Goal: Information Seeking & Learning: Check status

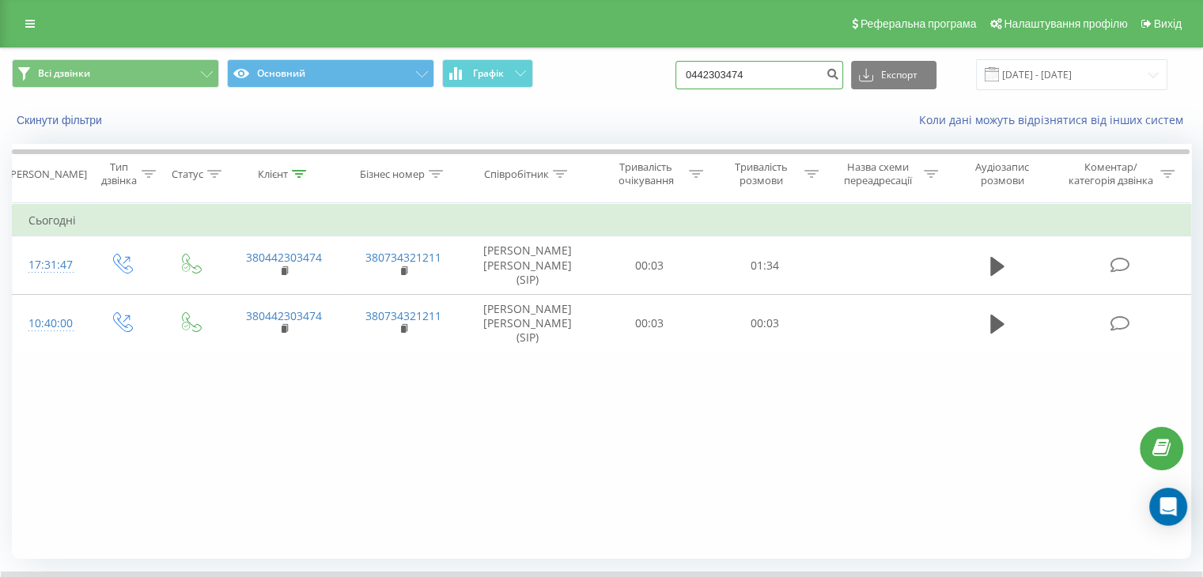
click at [772, 83] on input "0442303474" at bounding box center [759, 75] width 168 height 28
type input "0"
paste input "0930047797-"
type input "0930047797"
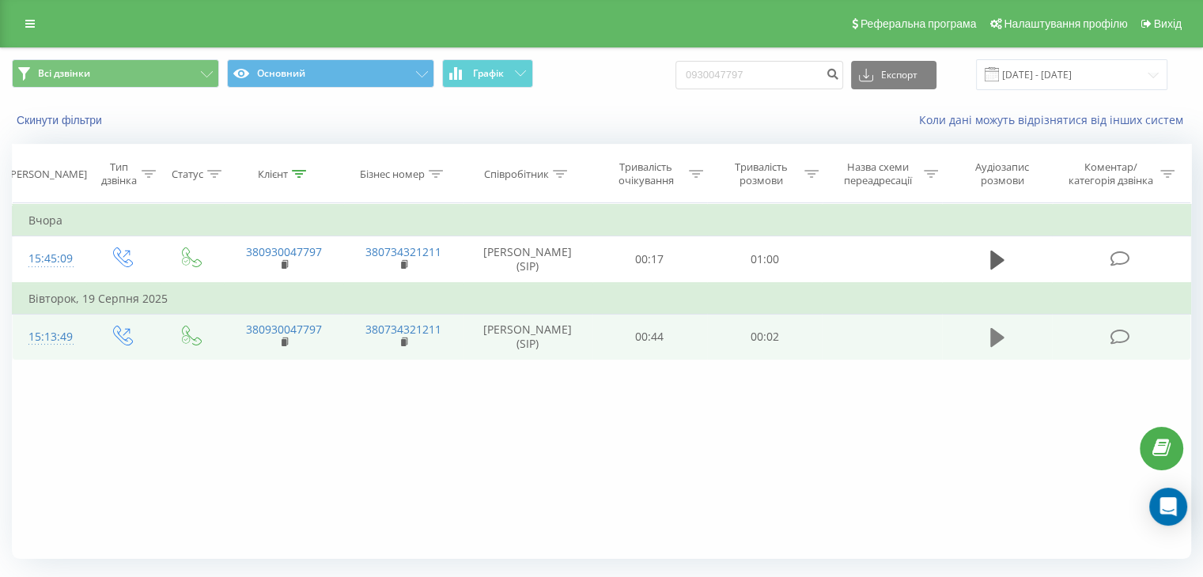
click at [999, 330] on icon at bounding box center [997, 338] width 14 height 22
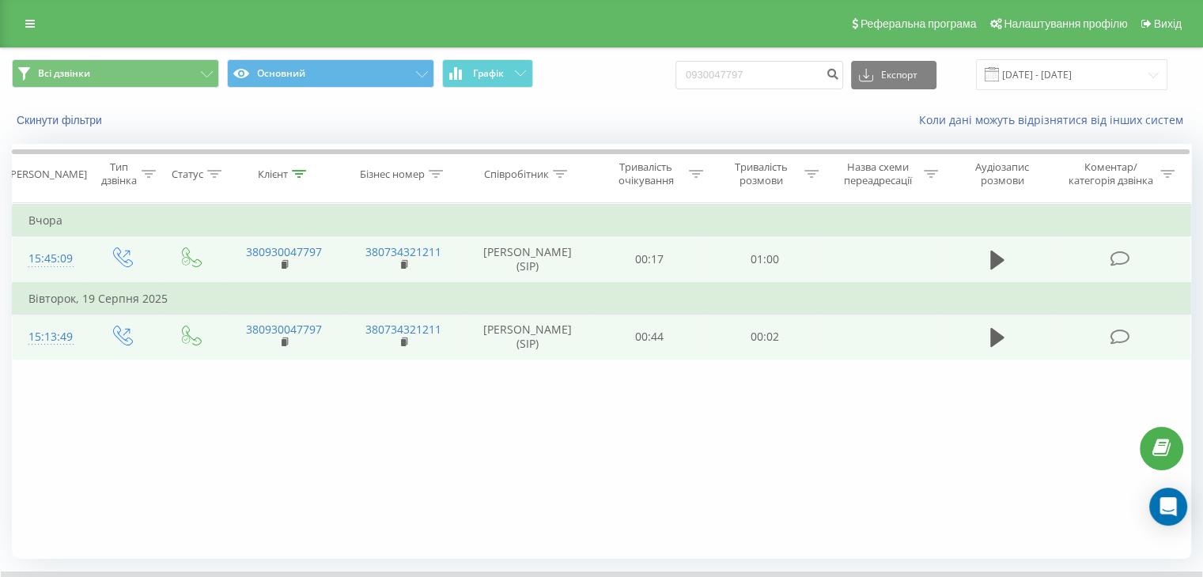
click at [980, 263] on td at bounding box center [997, 259] width 111 height 47
click at [993, 260] on icon at bounding box center [997, 260] width 14 height 19
click at [825, 238] on td at bounding box center [880, 259] width 119 height 47
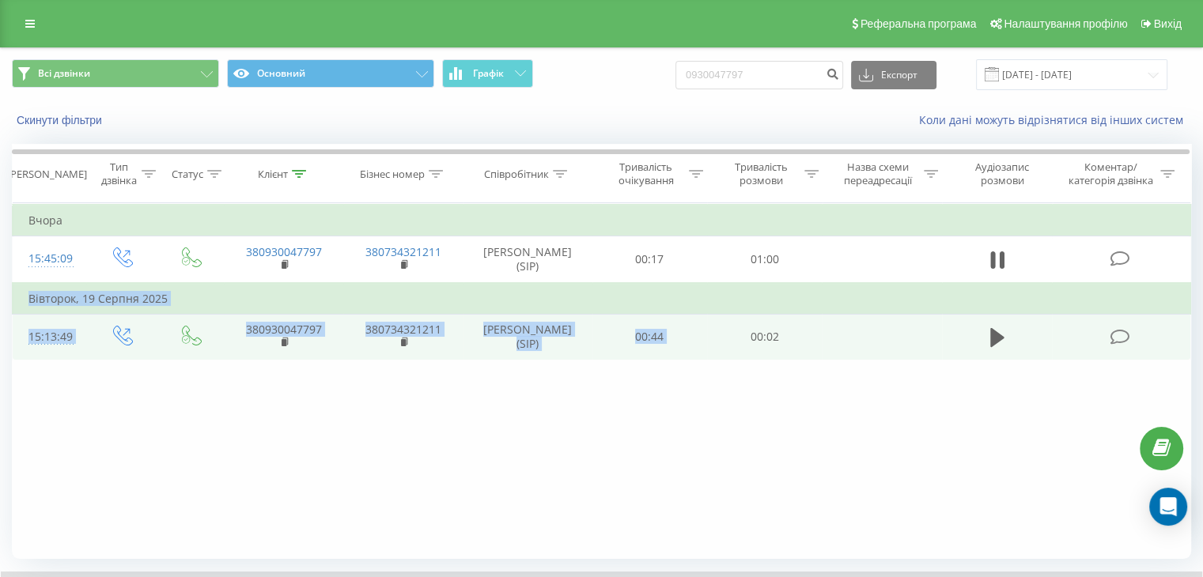
drag, startPoint x: 825, startPoint y: 238, endPoint x: 735, endPoint y: 329, distance: 128.0
click at [735, 329] on tbody "Вчора 15:45:09 380930047797 380734321211 Мироненко Анна (SIP) 00:17 01:00 Вівто…" at bounding box center [602, 282] width 1178 height 155
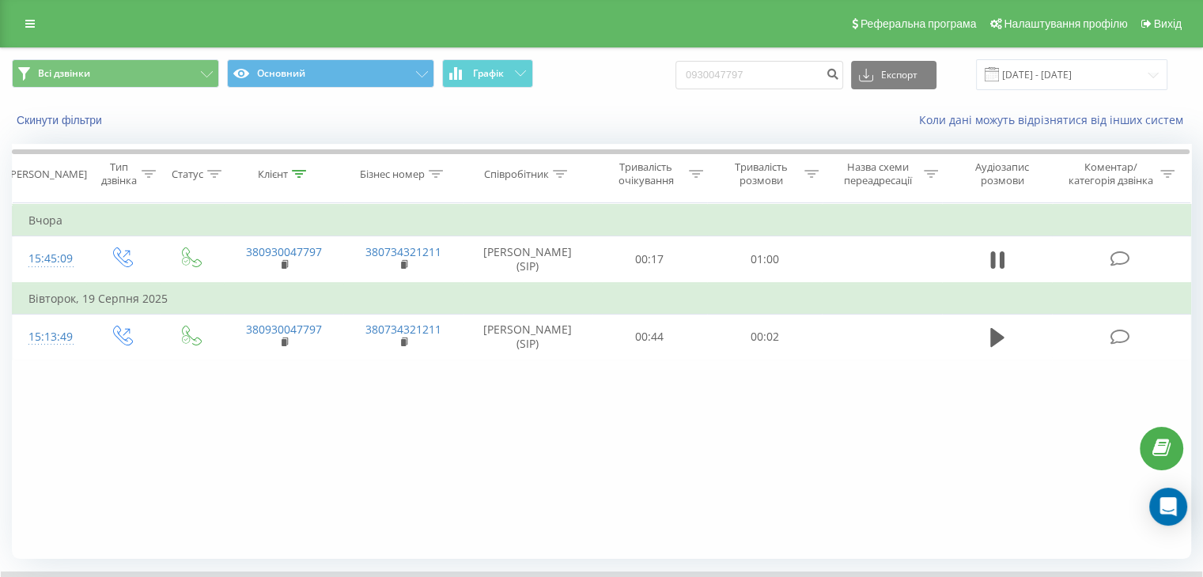
click at [655, 492] on div "Фільтрувати за умовою Дорівнює Введіть значення Скасувати OK Фільтрувати за умо…" at bounding box center [601, 381] width 1179 height 356
click at [797, 85] on input "0930047797" at bounding box center [759, 75] width 168 height 28
type input "0"
paste input "0930047797-"
type input "0930047797"
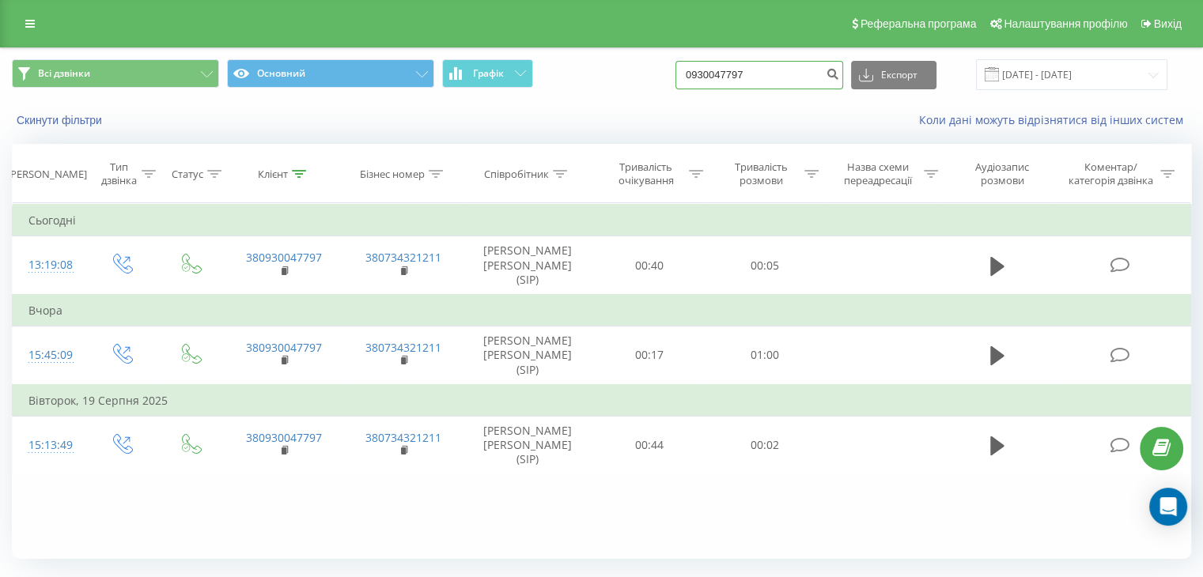
click at [768, 77] on input "0930047797" at bounding box center [759, 75] width 168 height 28
type input "0"
paste input "067-9-000-392-"
click at [727, 74] on input "067-9-000-392--" at bounding box center [759, 75] width 168 height 28
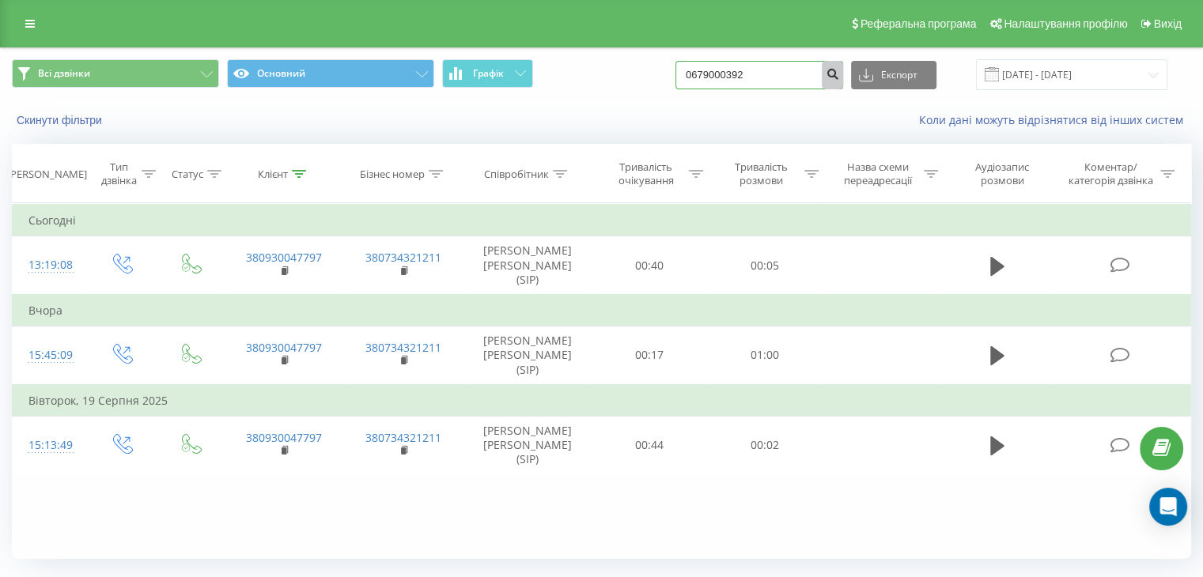
type input "0679000392"
click at [839, 73] on icon "submit" at bounding box center [831, 71] width 13 height 9
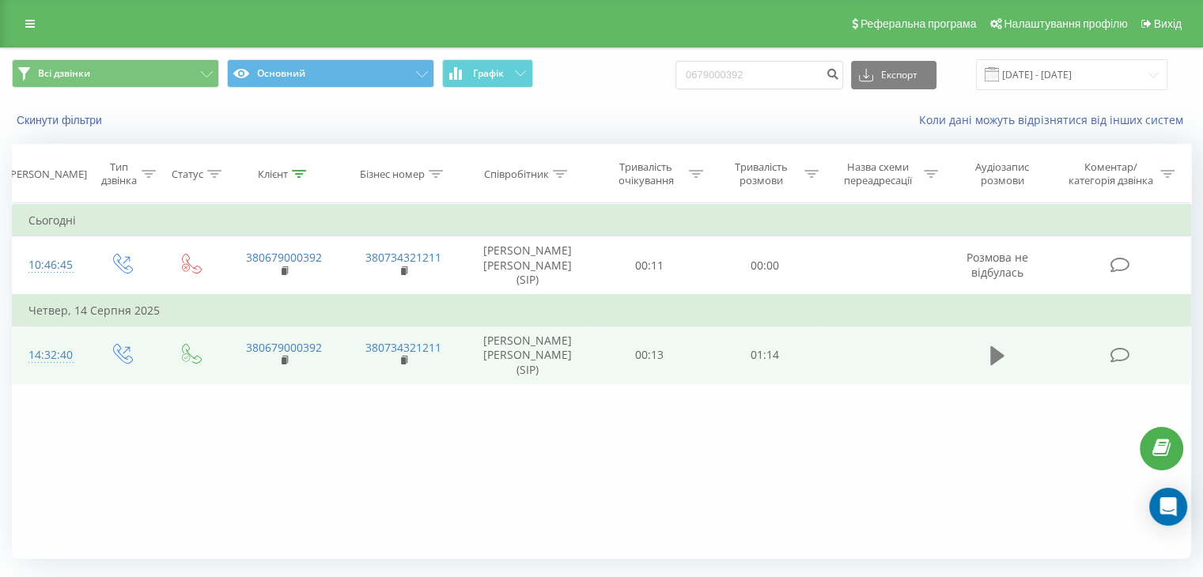
click at [999, 345] on icon at bounding box center [997, 356] width 14 height 22
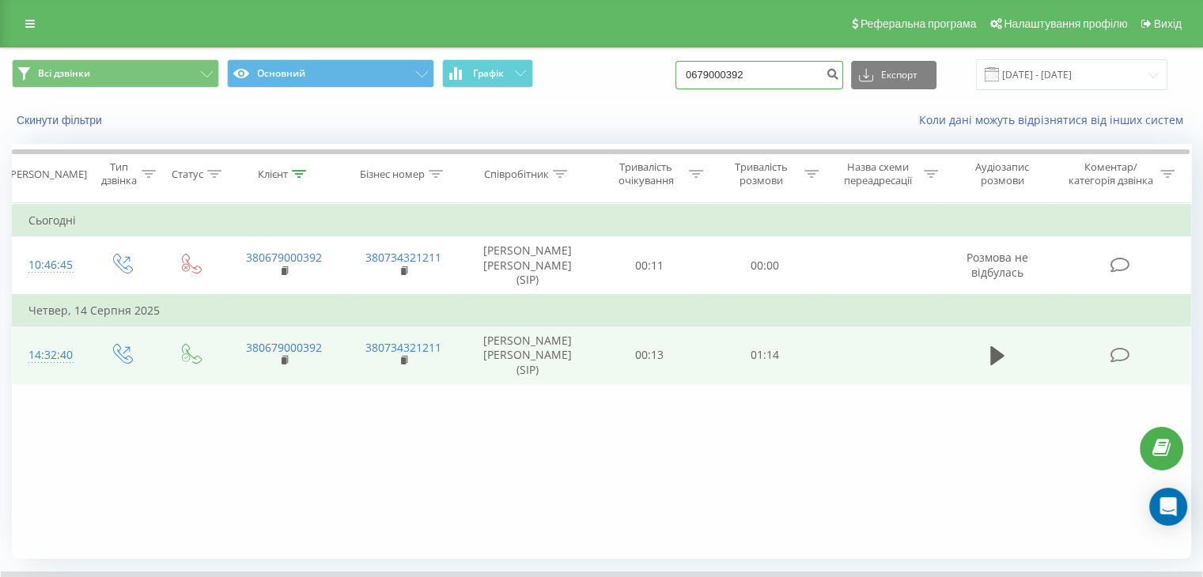
click at [772, 70] on input "0679000392" at bounding box center [759, 75] width 168 height 28
type input "0"
paste input "096 554 01 06"
type input "0965540106"
click at [839, 77] on icon "submit" at bounding box center [831, 71] width 13 height 9
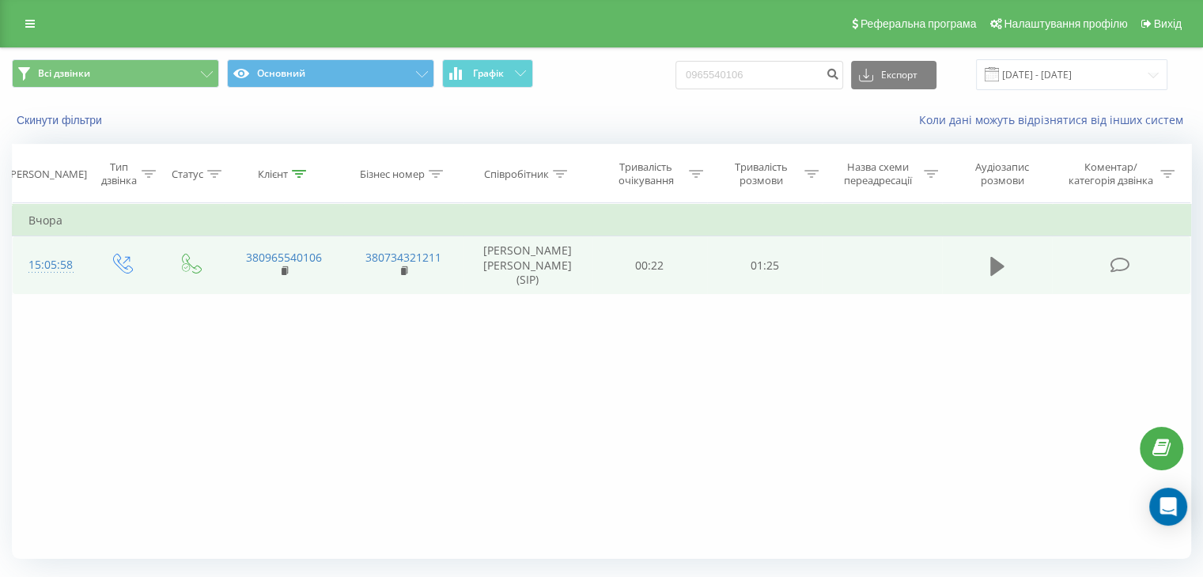
click at [985, 255] on button at bounding box center [997, 267] width 24 height 24
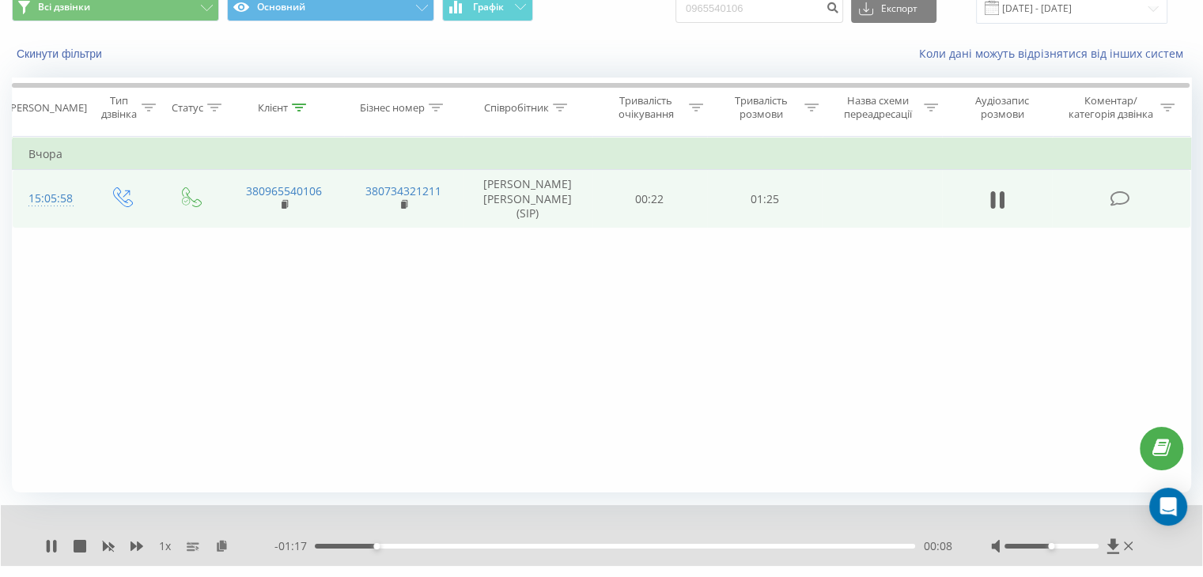
scroll to position [101, 0]
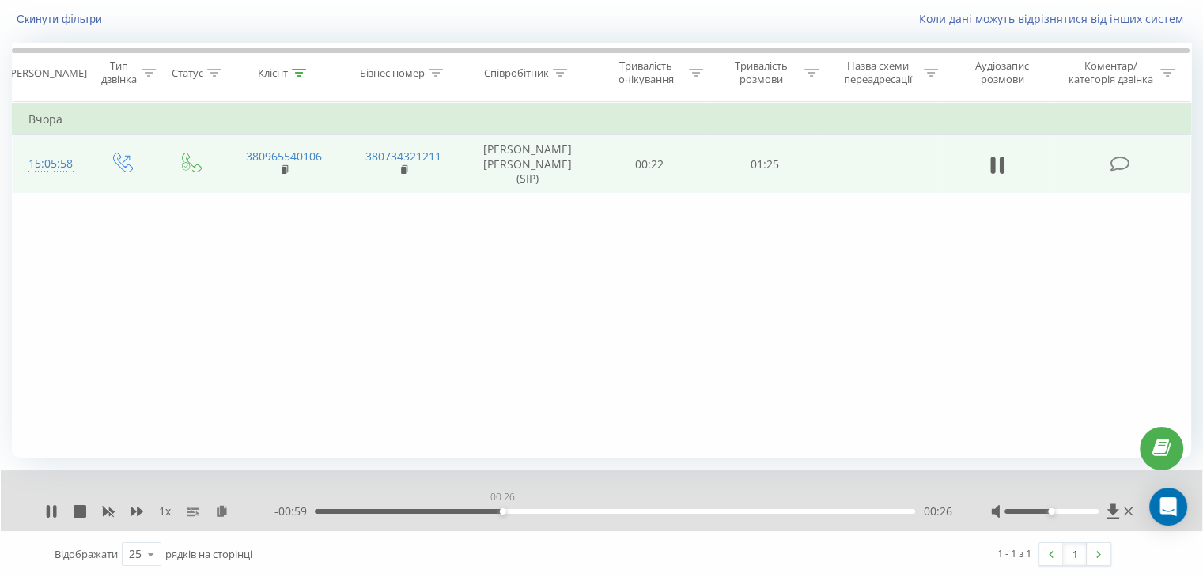
click at [502, 509] on div "00:26" at bounding box center [615, 511] width 600 height 5
click at [576, 514] on div "- 00:54 00:31 00:31" at bounding box center [612, 512] width 677 height 16
click at [601, 512] on div "00:41" at bounding box center [615, 511] width 600 height 5
click at [651, 513] on div "- 00:43 00:42 00:42" at bounding box center [612, 512] width 677 height 16
click at [641, 513] on div "- 00:42 00:43 00:43" at bounding box center [612, 512] width 677 height 16
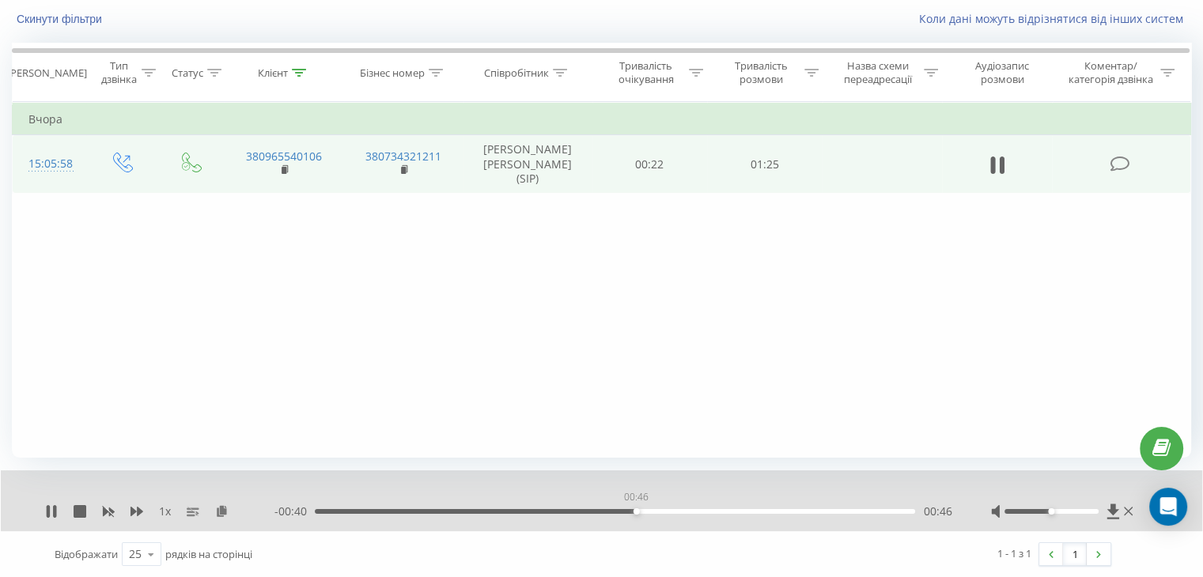
click at [636, 510] on div "00:46" at bounding box center [615, 511] width 600 height 5
click at [51, 512] on icon at bounding box center [51, 511] width 13 height 13
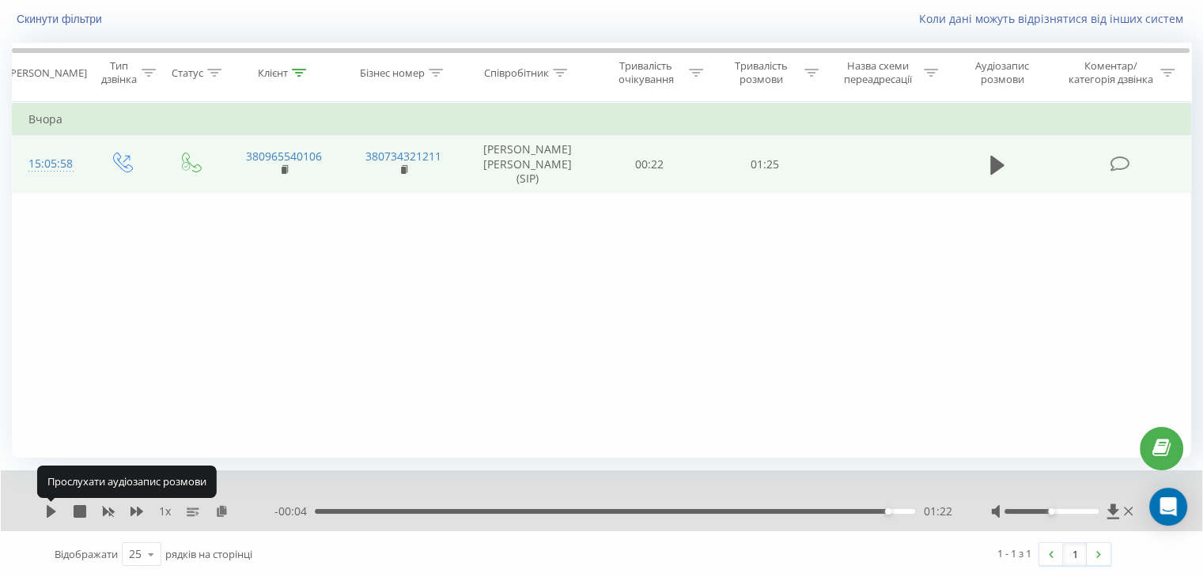
click at [51, 512] on icon at bounding box center [51, 511] width 9 height 13
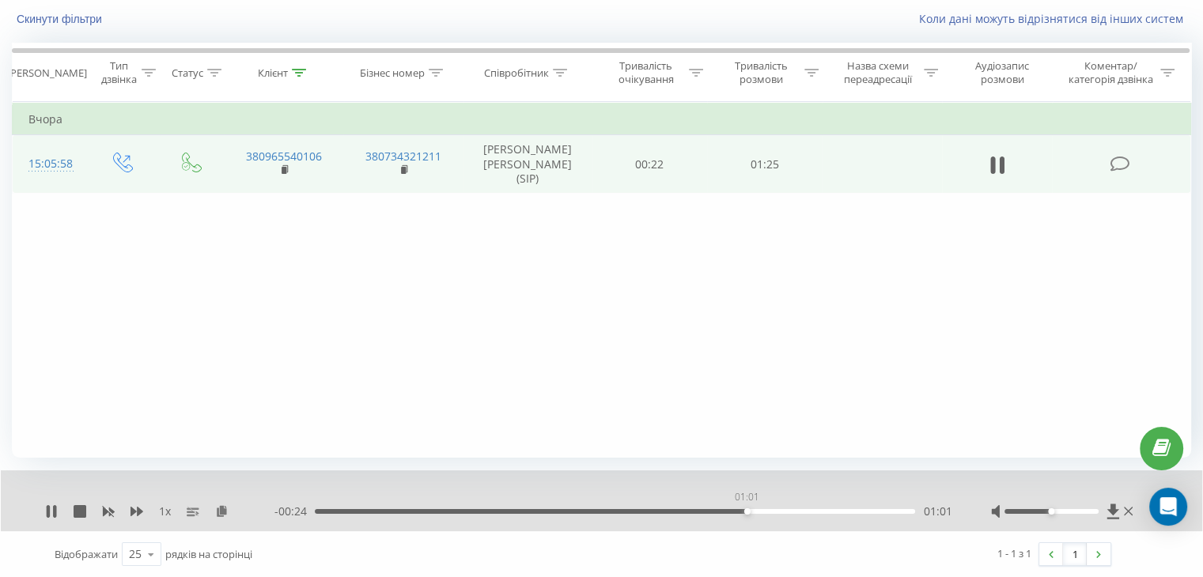
click at [746, 512] on div "01:01" at bounding box center [615, 511] width 600 height 5
click at [54, 505] on icon at bounding box center [54, 511] width 3 height 13
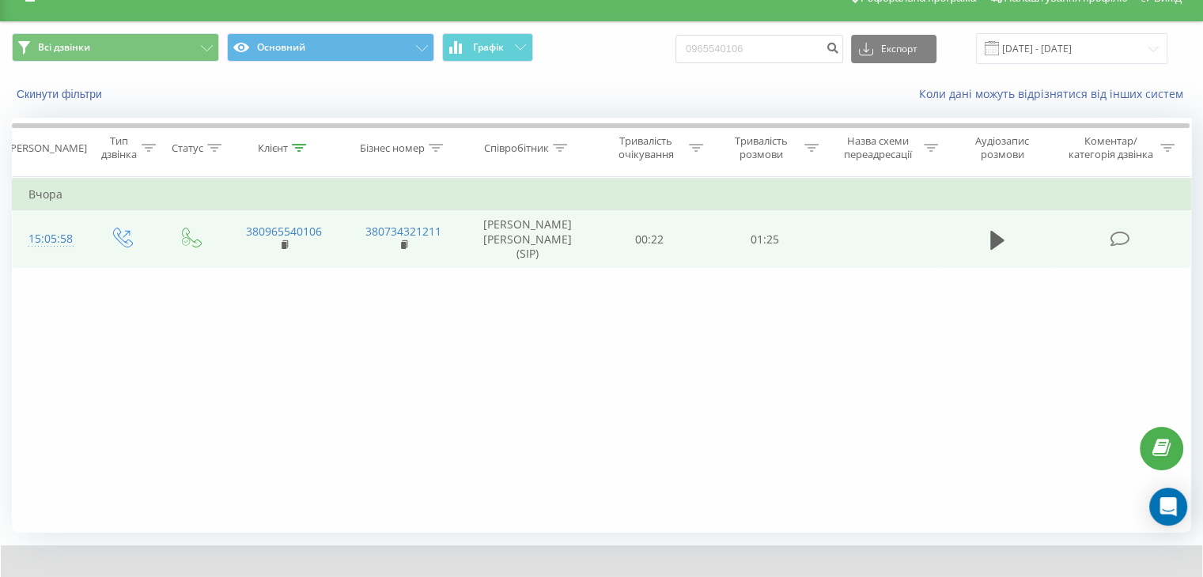
scroll to position [5, 0]
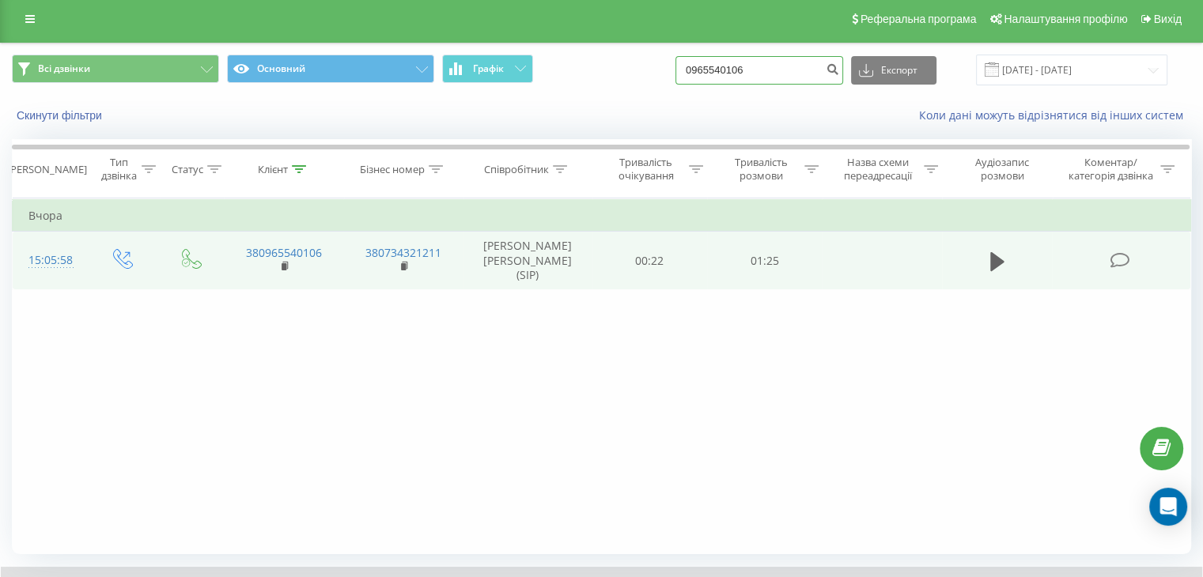
click at [807, 58] on input "0965540106" at bounding box center [759, 70] width 168 height 28
type input "0"
paste input "0985518506"
type input "0985518506"
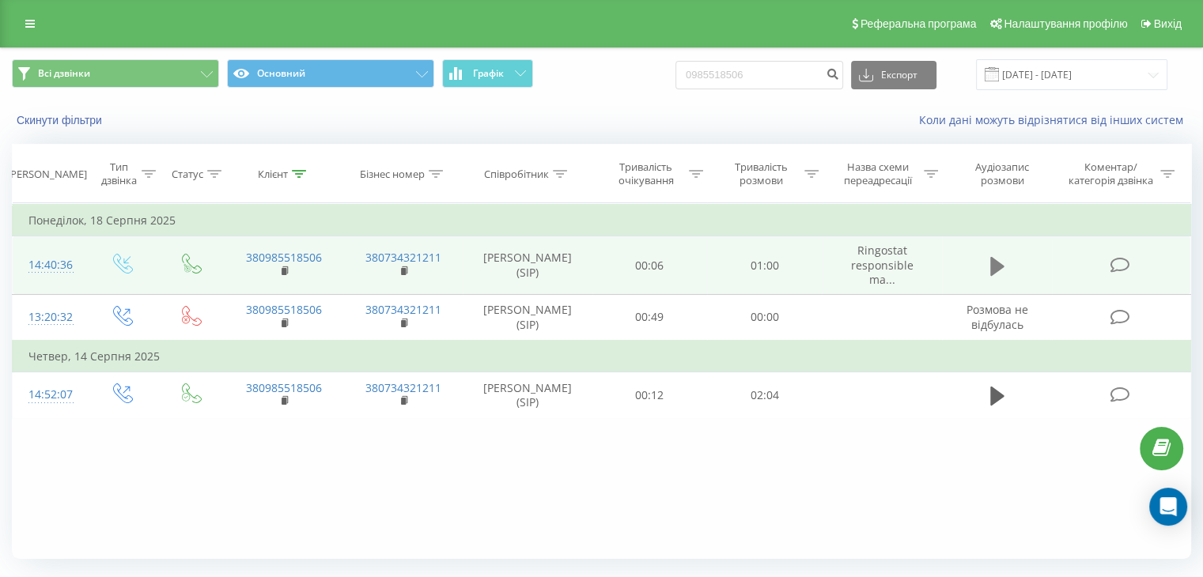
click at [985, 263] on button at bounding box center [997, 267] width 24 height 24
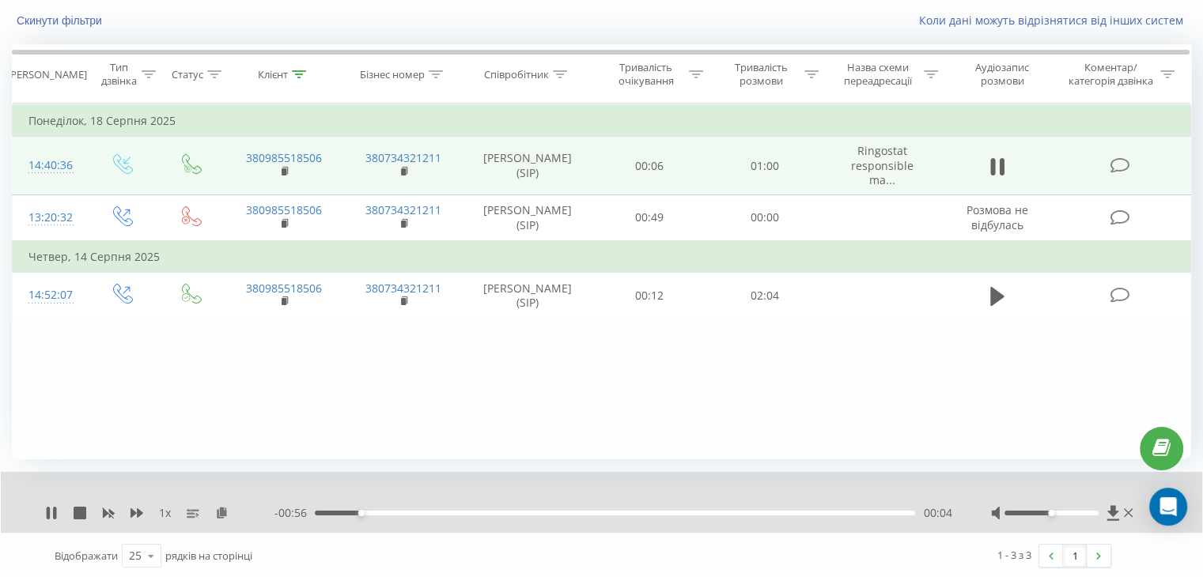
scroll to position [101, 0]
click at [57, 505] on icon at bounding box center [51, 511] width 13 height 13
click at [55, 507] on icon at bounding box center [51, 511] width 13 height 13
click at [747, 515] on div "- 00:26 00:34 00:34" at bounding box center [612, 512] width 677 height 16
click at [761, 513] on div "- 00:25 00:35 00:35" at bounding box center [612, 512] width 677 height 16
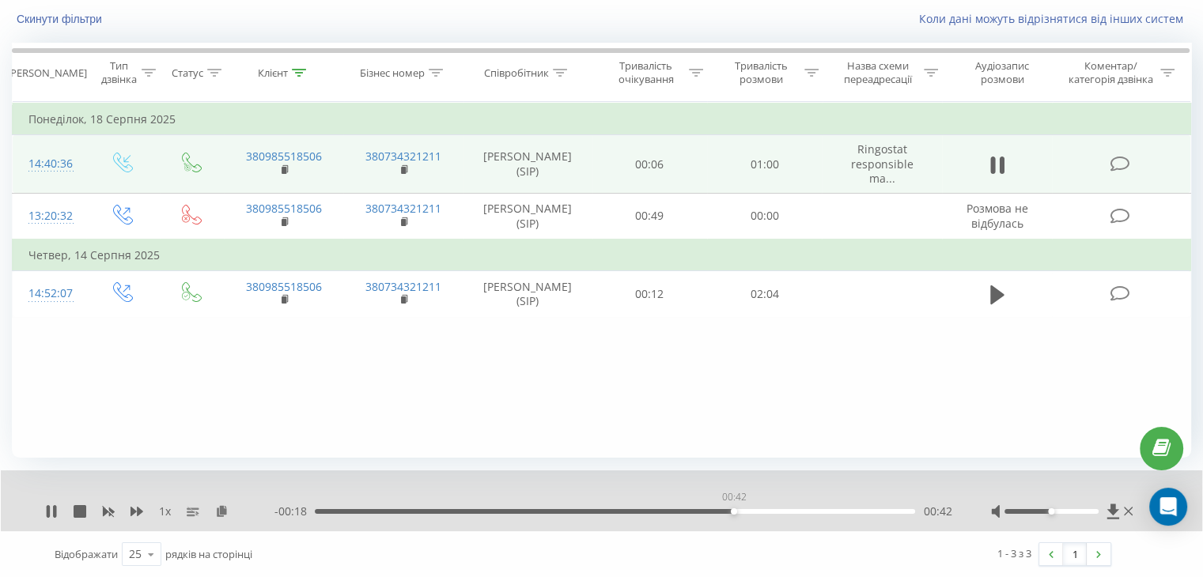
click at [733, 510] on div "00:42" at bounding box center [615, 511] width 600 height 5
click at [733, 510] on div "00:42" at bounding box center [734, 511] width 6 height 6
click at [791, 512] on div "00:48" at bounding box center [615, 511] width 600 height 5
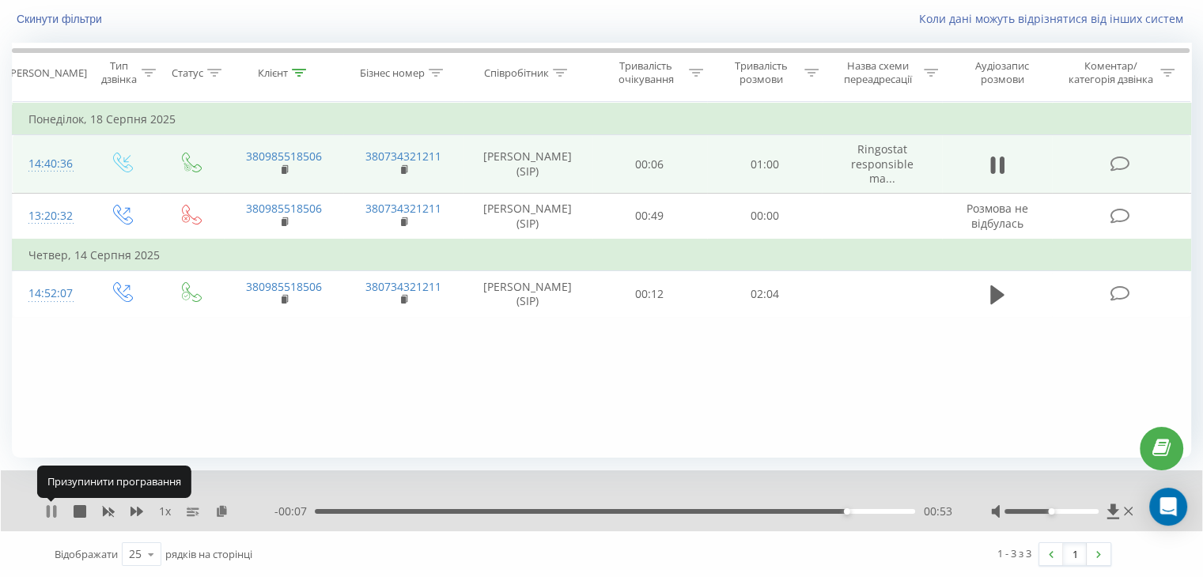
click at [57, 505] on icon at bounding box center [51, 511] width 13 height 13
